Goal: Information Seeking & Learning: Learn about a topic

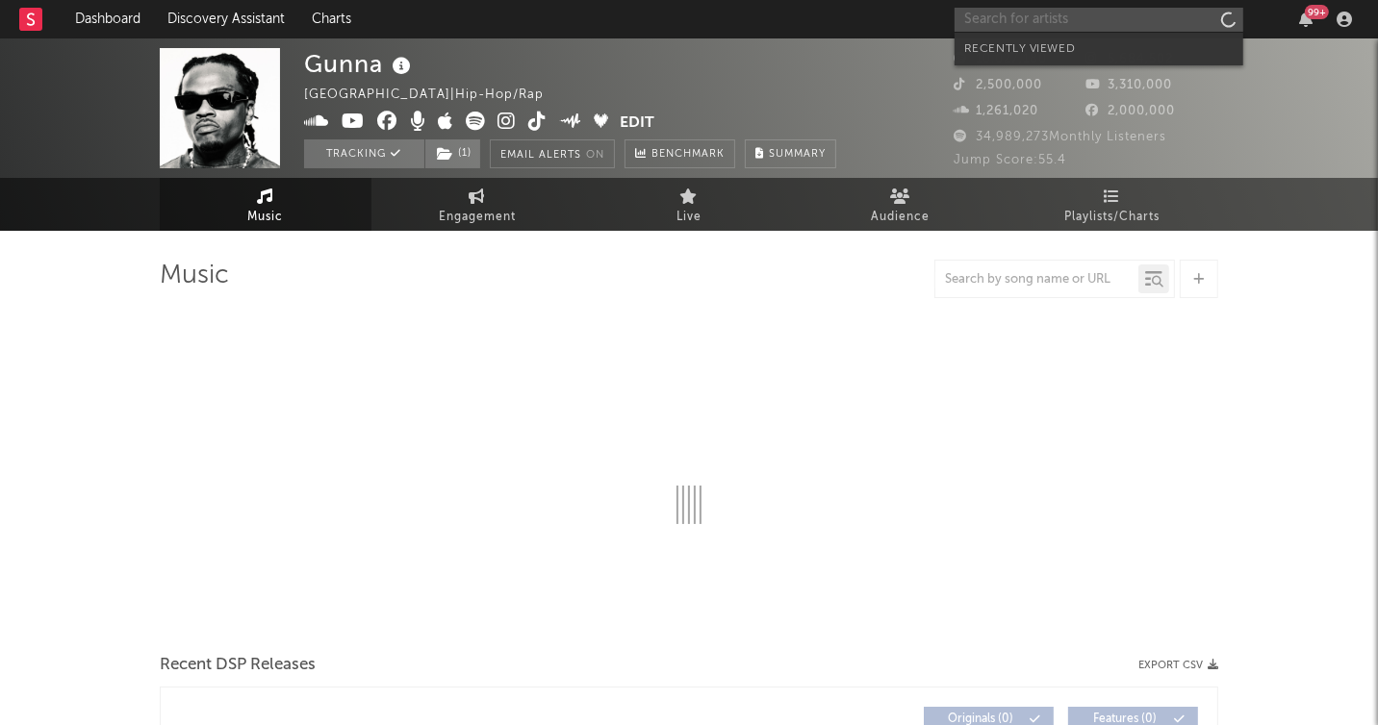
click at [1094, 24] on input "text" at bounding box center [1098, 20] width 289 height 24
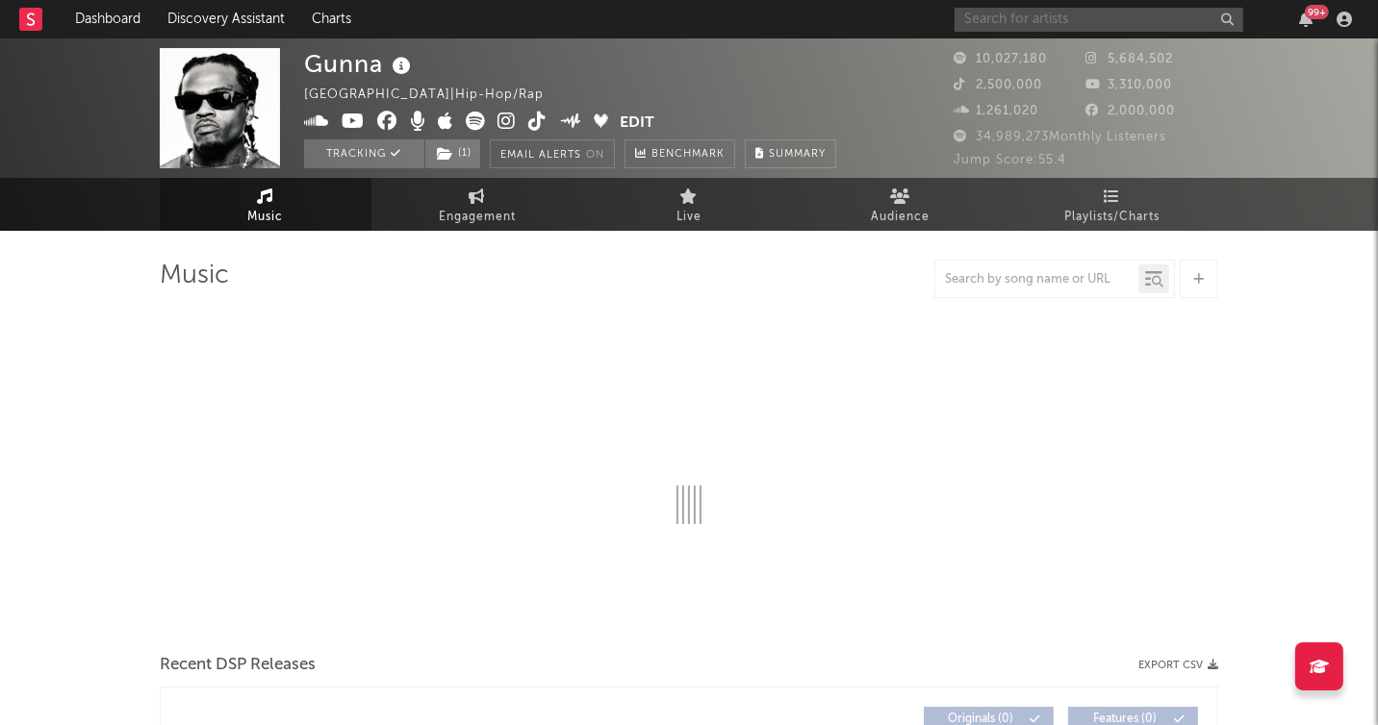
select select "6m"
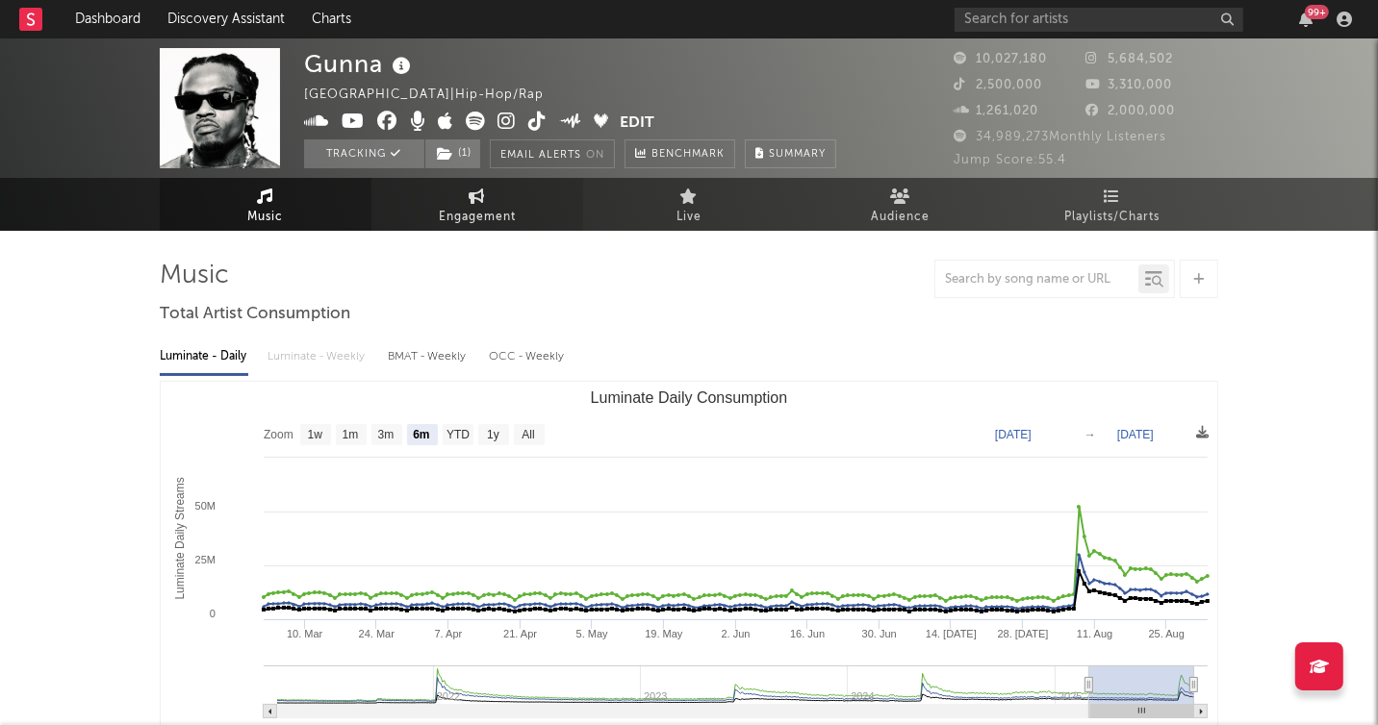
click at [419, 213] on link "Engagement" at bounding box center [477, 204] width 212 height 53
select select "1w"
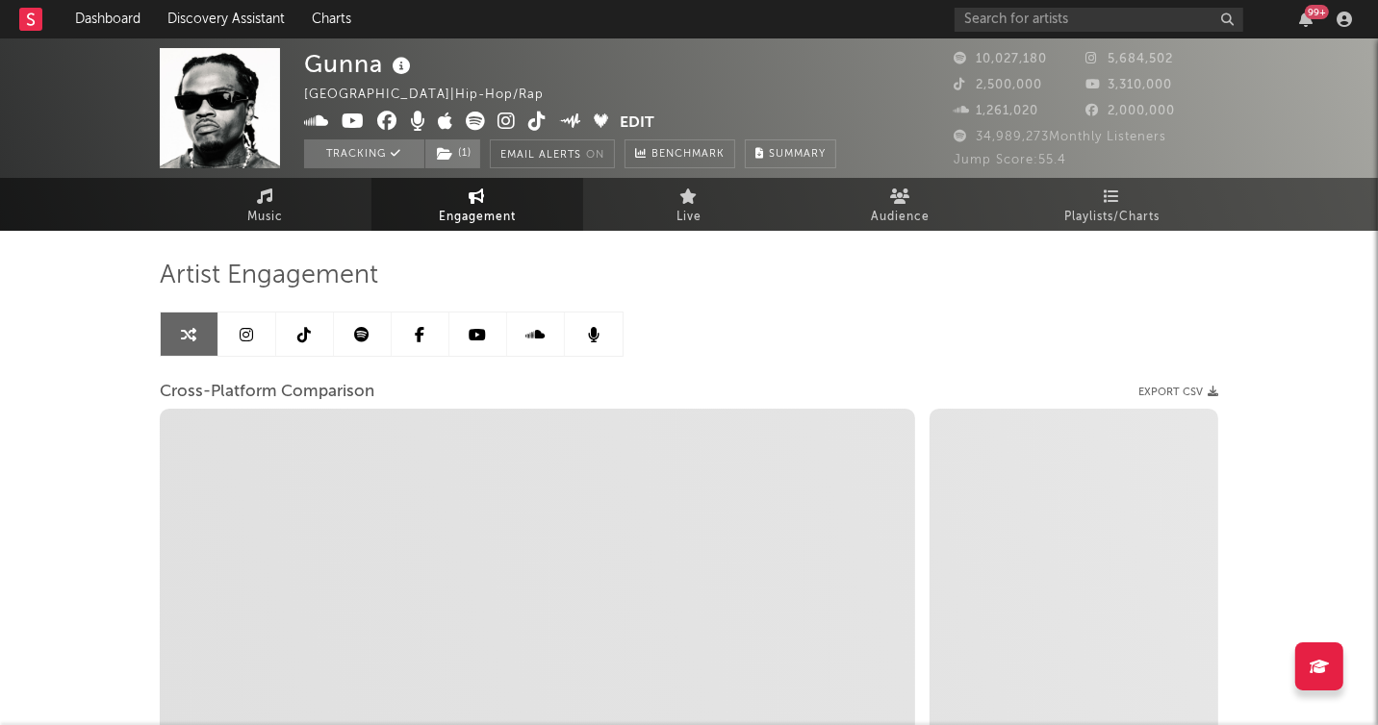
select select "1m"
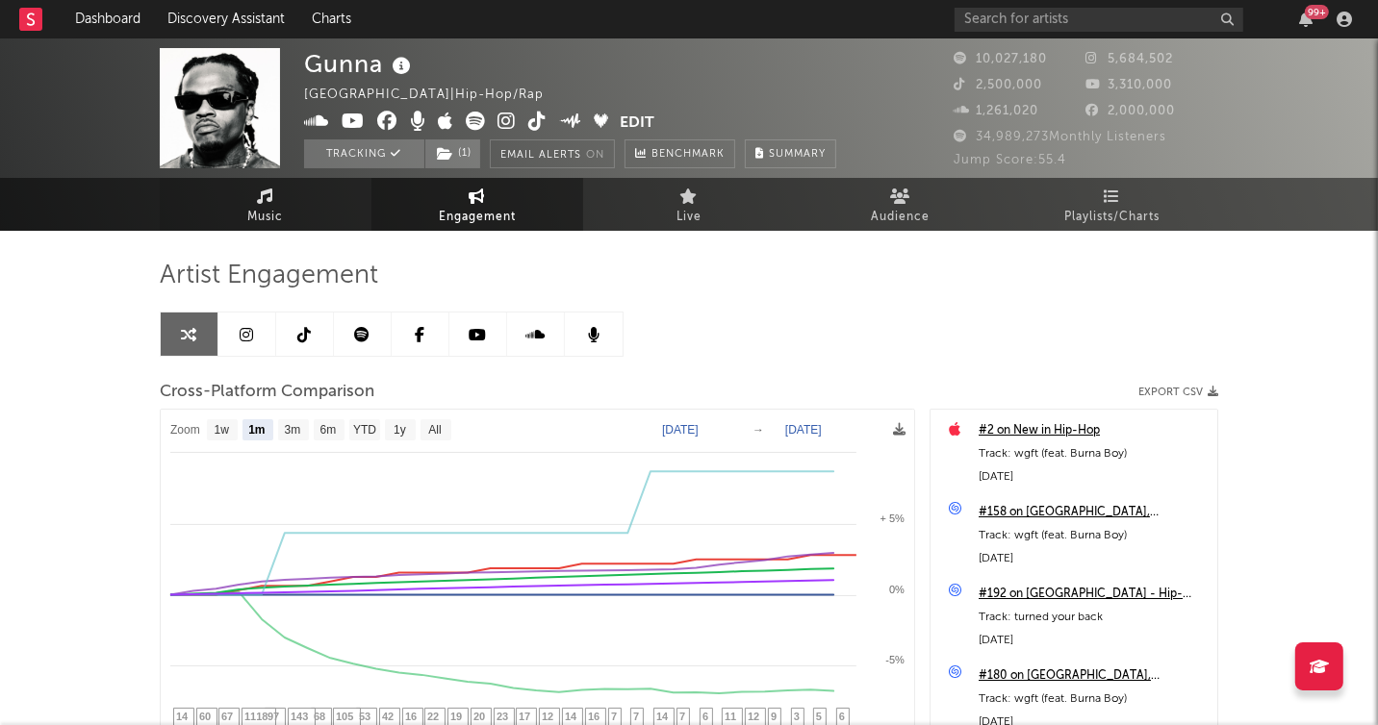
click at [269, 194] on icon at bounding box center [266, 196] width 16 height 15
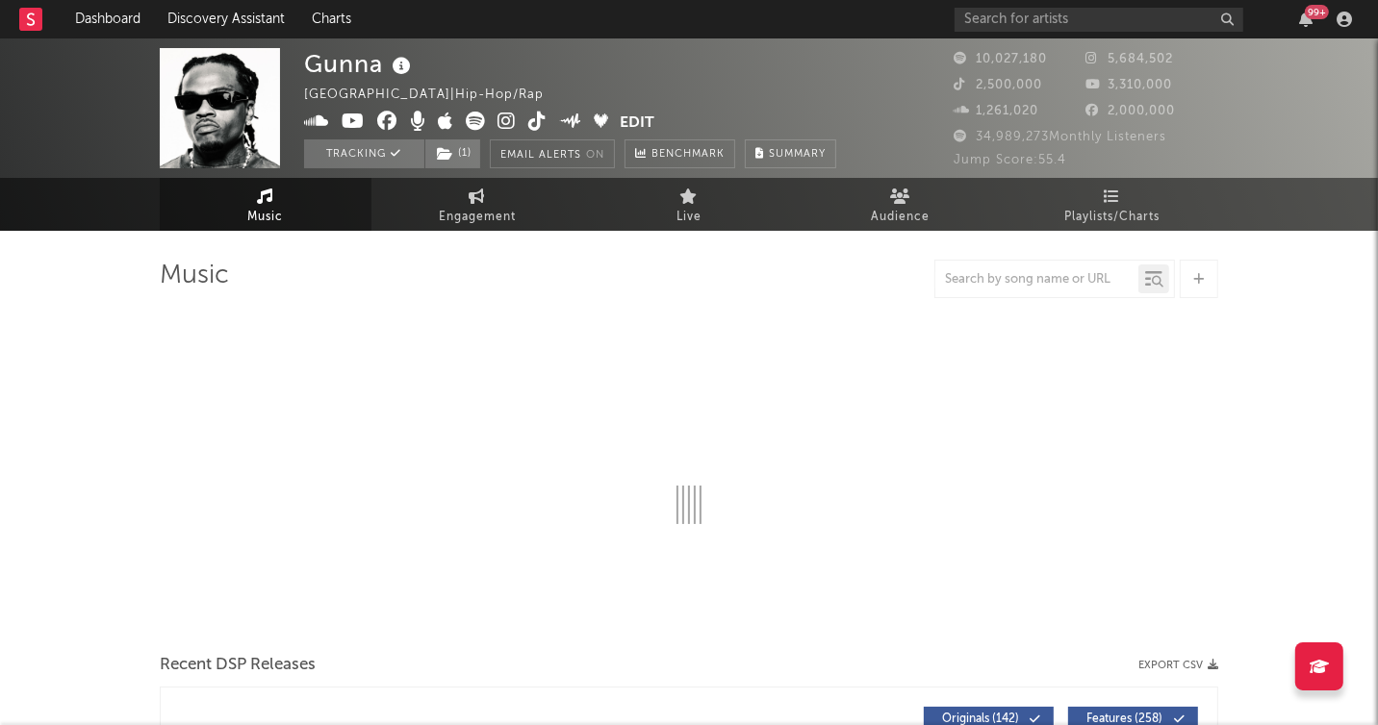
select select "6m"
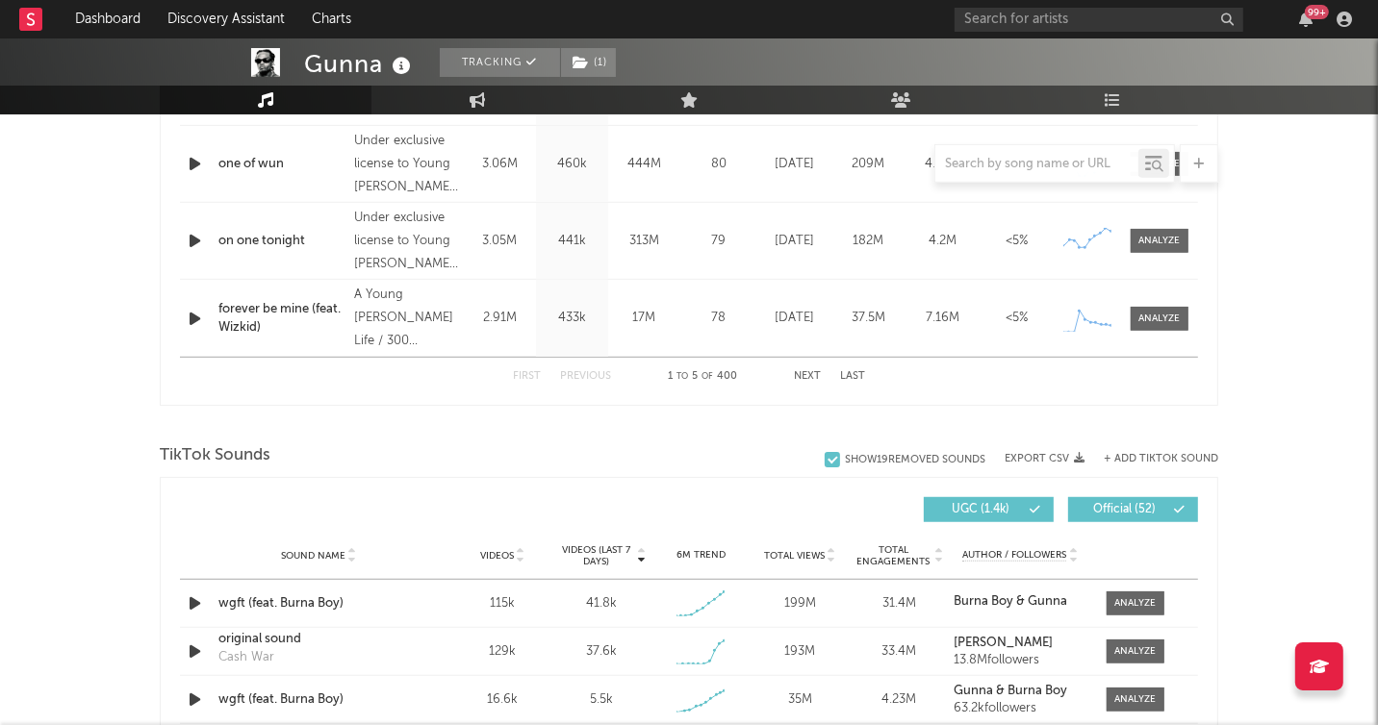
scroll to position [1051, 0]
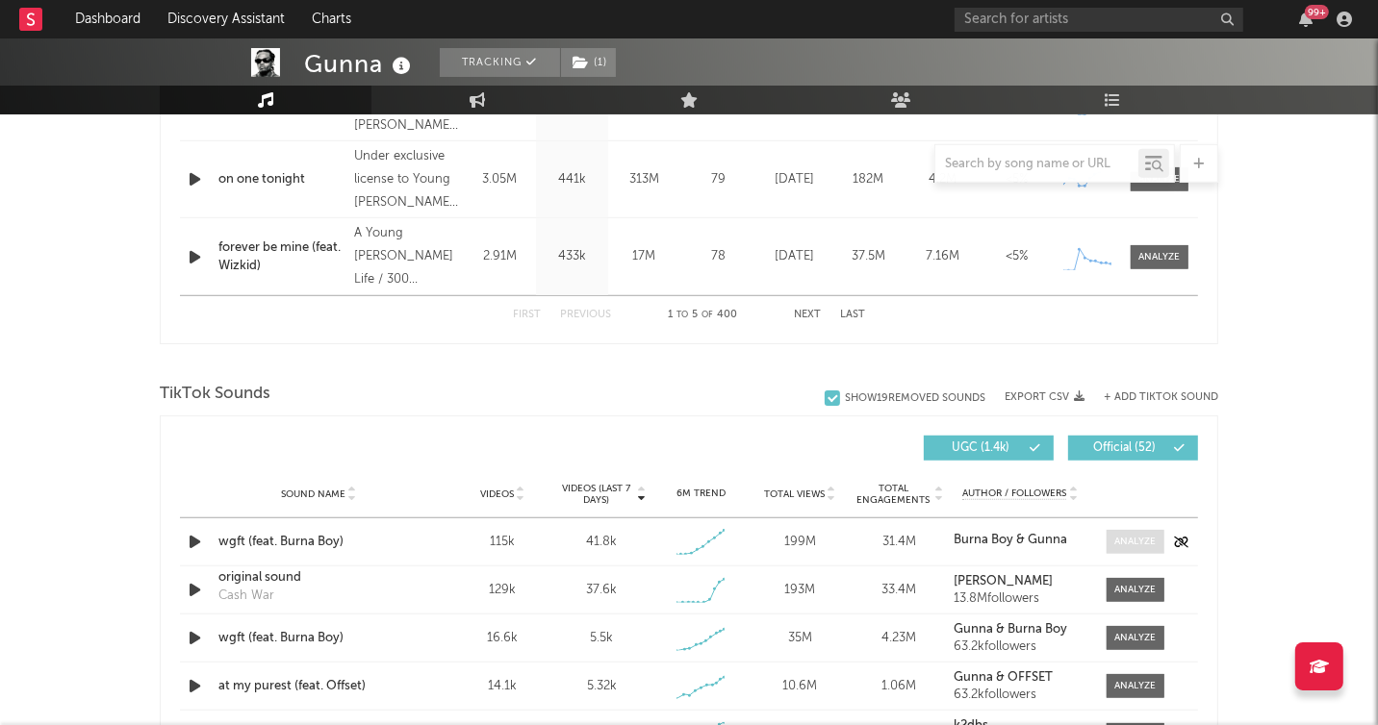
click at [1154, 549] on span at bounding box center [1135, 542] width 58 height 24
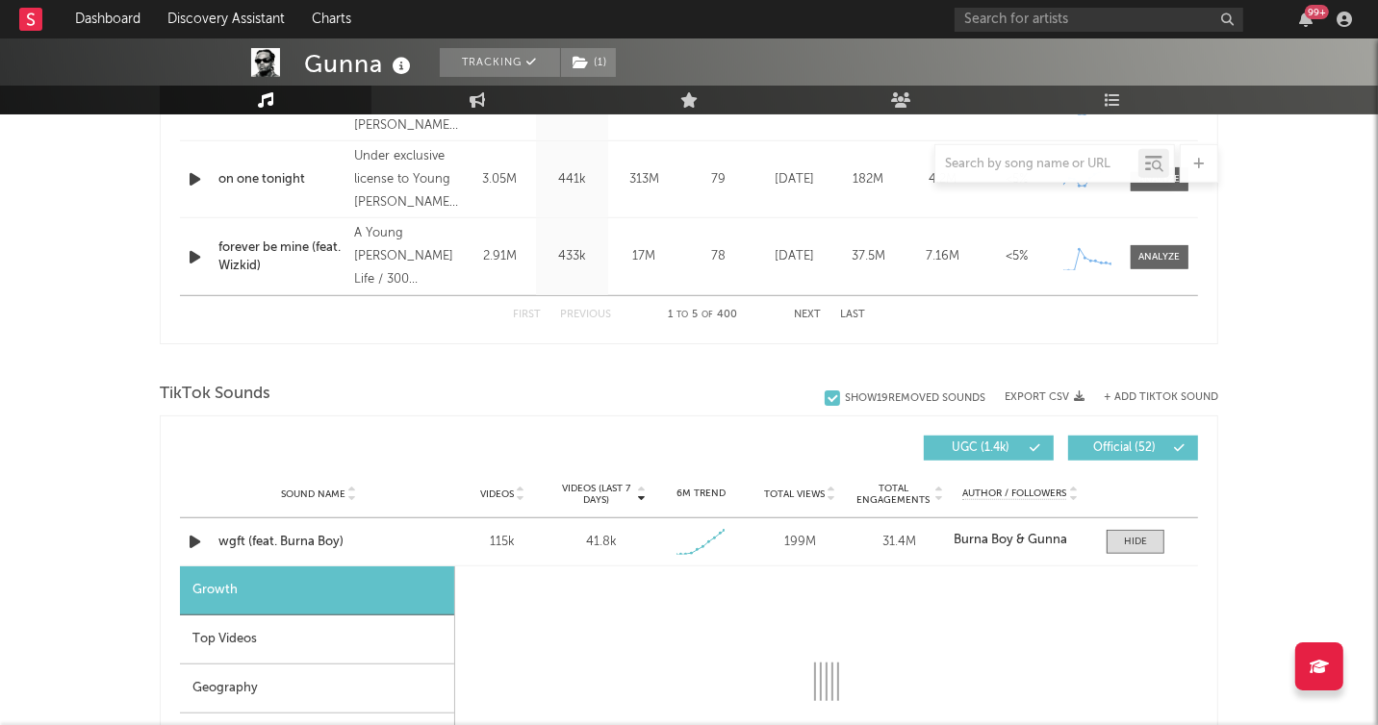
select select "1w"
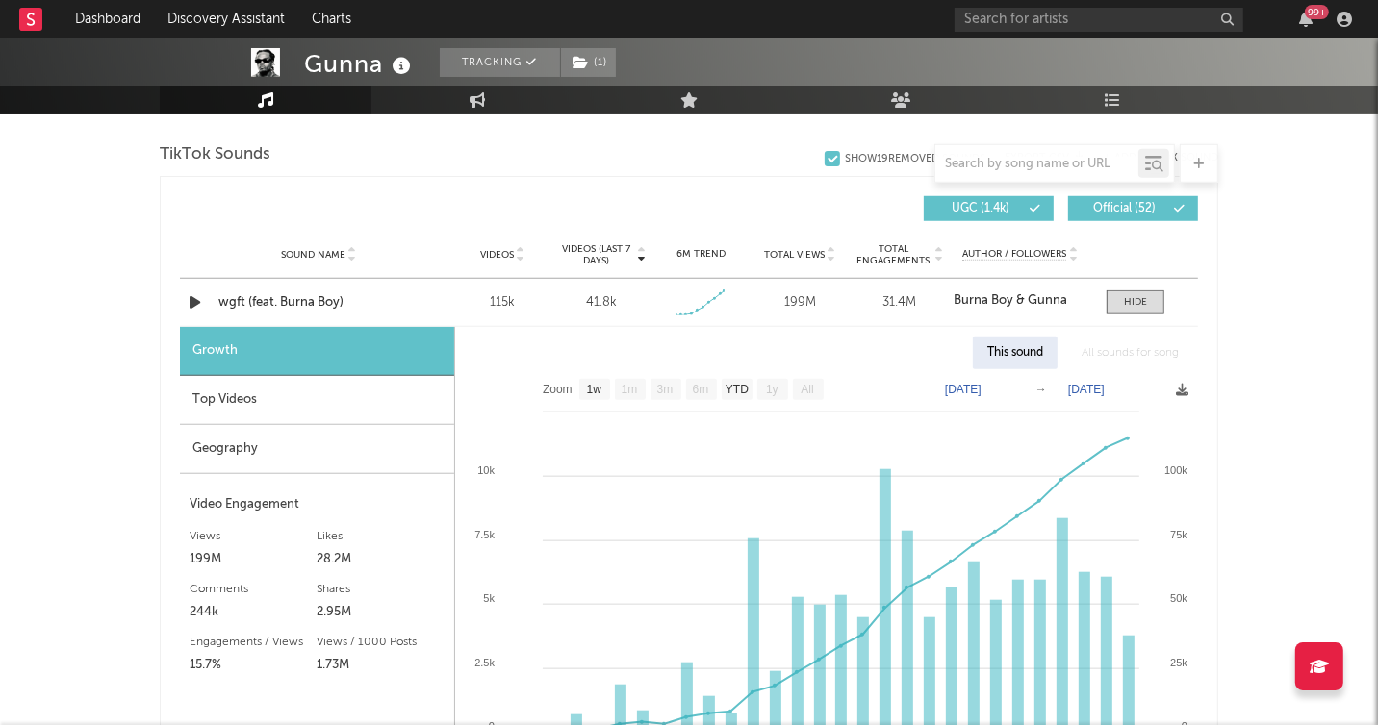
scroll to position [1291, 0]
